Goal: Task Accomplishment & Management: Manage account settings

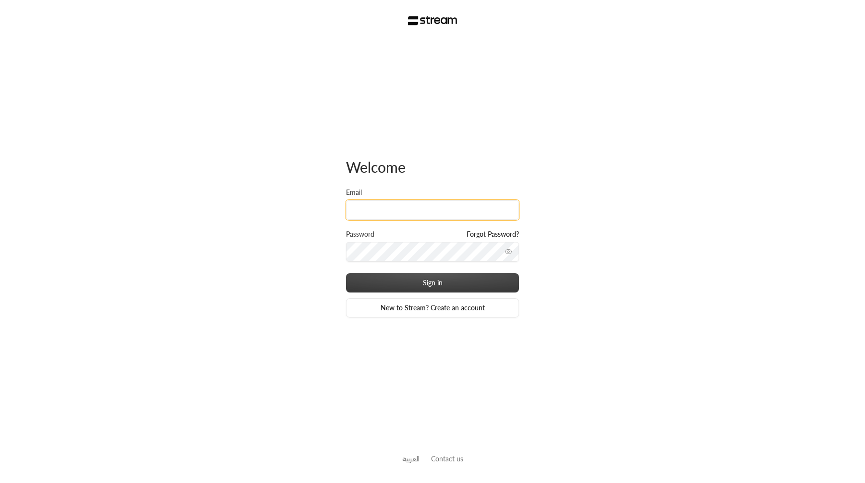
type input "iibtisam@gmail.com"
click at [346, 273] on button "Sign in" at bounding box center [432, 282] width 173 height 19
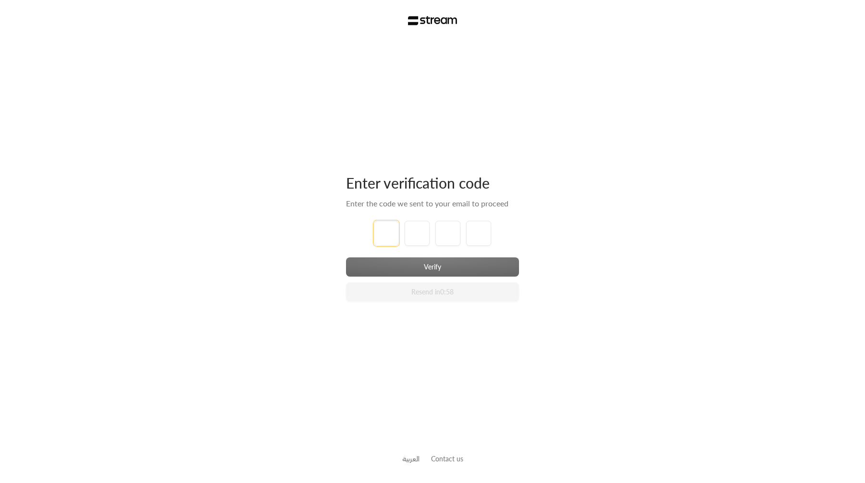
type input "1"
type input "2"
type input "3"
type input "4"
